Goal: Transaction & Acquisition: Obtain resource

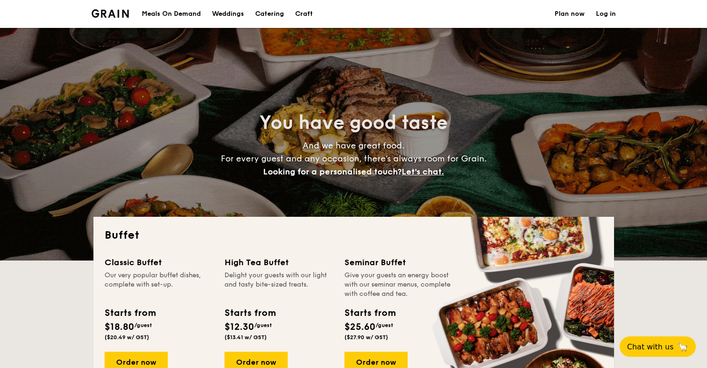
select select
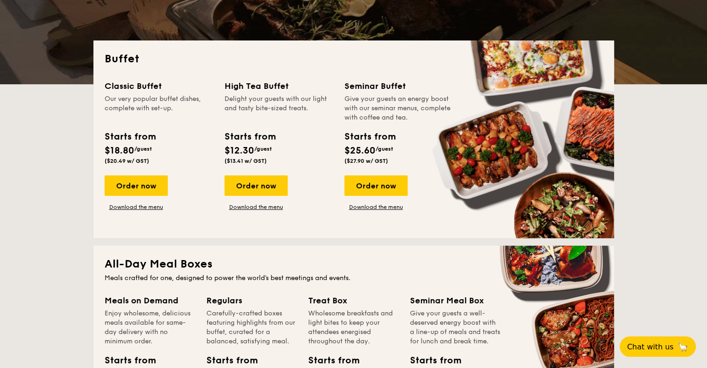
scroll to position [232, 0]
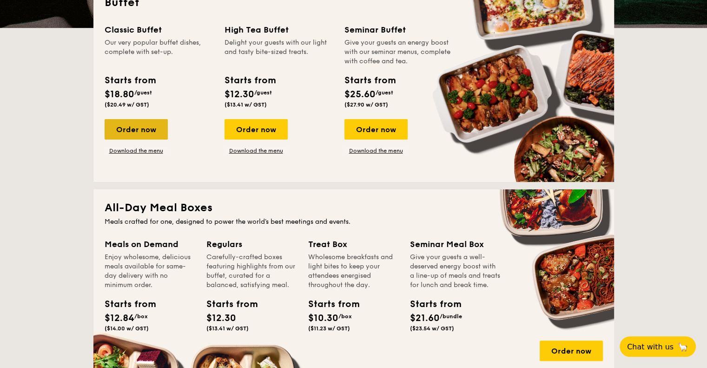
click at [152, 130] on div "Order now" at bounding box center [136, 129] width 63 height 20
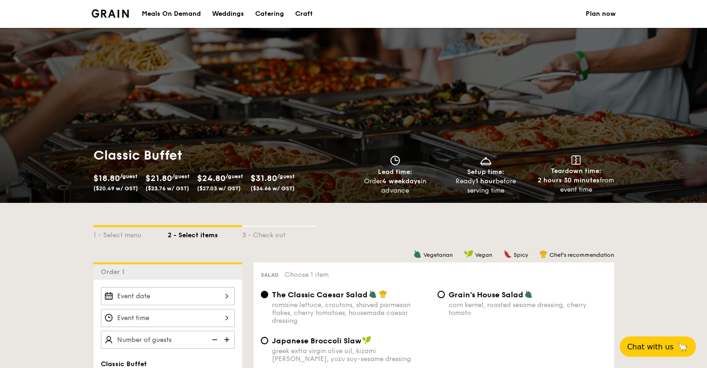
select select
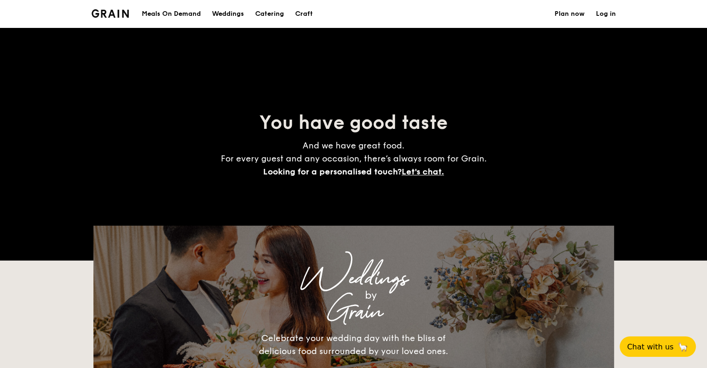
scroll to position [232, 0]
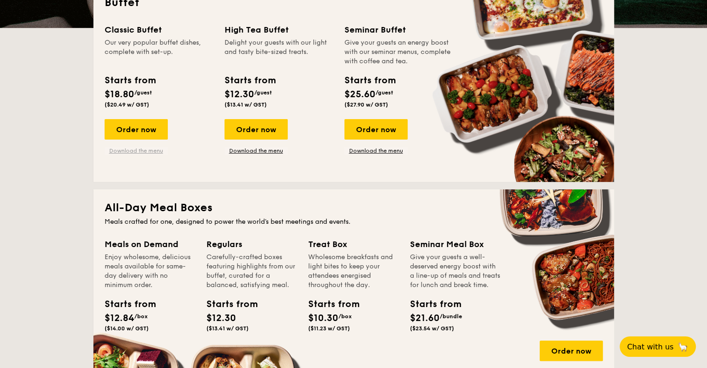
click at [150, 152] on link "Download the menu" at bounding box center [136, 150] width 63 height 7
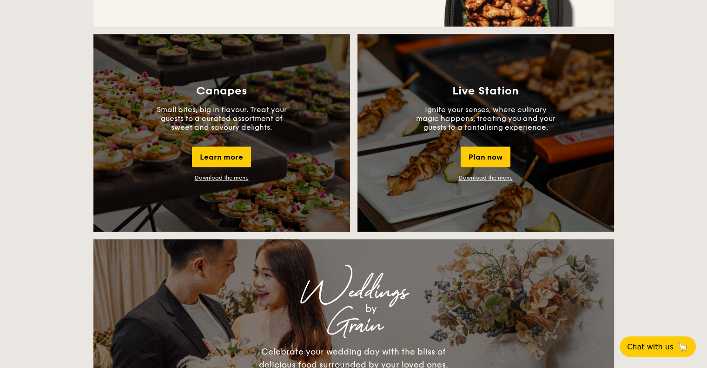
scroll to position [744, 0]
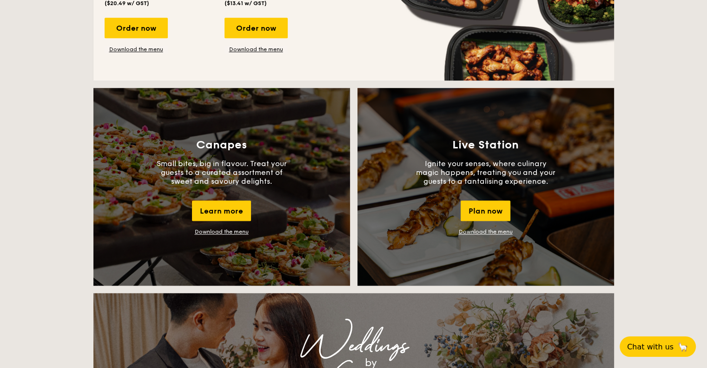
click at [493, 232] on link "Download the menu" at bounding box center [486, 231] width 54 height 7
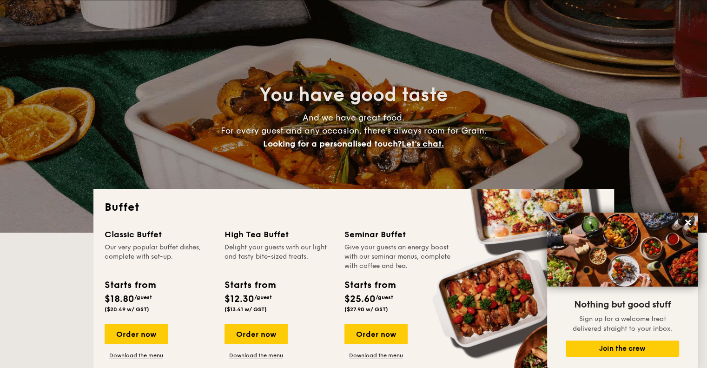
scroll to position [0, 0]
